Goal: Information Seeking & Learning: Learn about a topic

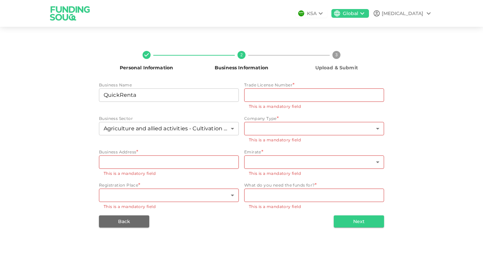
click at [325, 13] on icon at bounding box center [321, 13] width 8 height 8
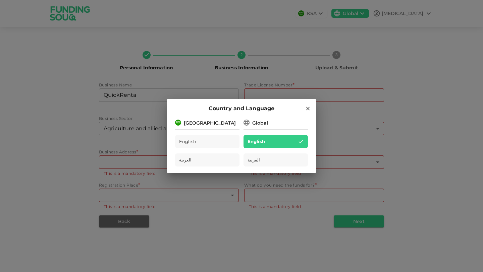
click at [351, 14] on div "Country and Language [GEOGRAPHIC_DATA] English العربية Global English العربية" at bounding box center [241, 136] width 483 height 272
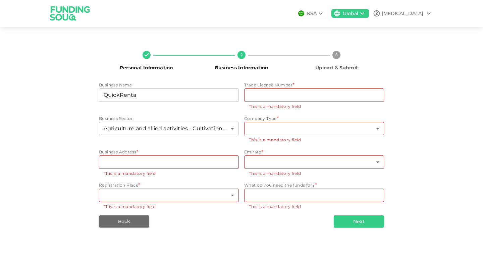
click at [64, 9] on img at bounding box center [70, 13] width 50 height 27
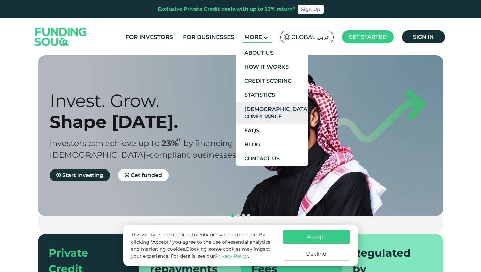
click at [285, 117] on link "Shariah Compliance" at bounding box center [272, 112] width 72 height 21
